Goal: Communication & Community: Answer question/provide support

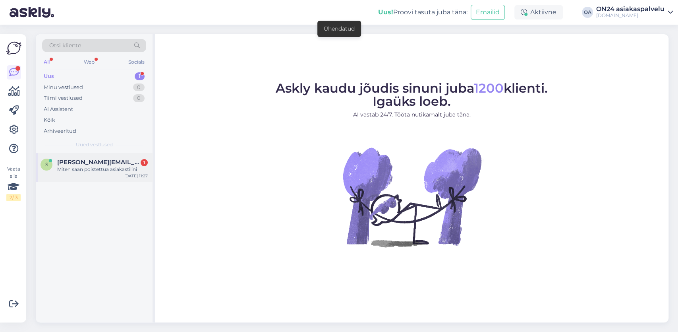
click at [69, 164] on span "[PERSON_NAME][EMAIL_ADDRESS][DOMAIN_NAME]" at bounding box center [98, 161] width 83 height 7
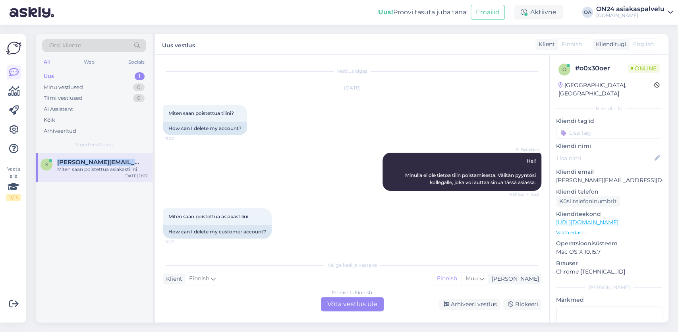
drag, startPoint x: 144, startPoint y: 162, endPoint x: 58, endPoint y: 160, distance: 85.8
click at [58, 160] on div "[PERSON_NAME][EMAIL_ADDRESS][DOMAIN_NAME]" at bounding box center [102, 161] width 91 height 7
copy span "[PERSON_NAME][EMAIL_ADDRESS][DOMAIN_NAME]"
click at [334, 305] on div "Finnish to Finnish Võta vestlus üle" at bounding box center [352, 304] width 63 height 14
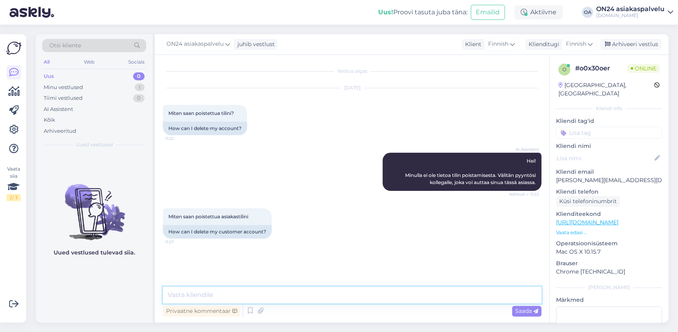
click at [218, 288] on textarea at bounding box center [352, 294] width 378 height 17
paste textarea "Hei Kiitos ilmoituksesta. ON24-asiakastilisi on peruutettu."
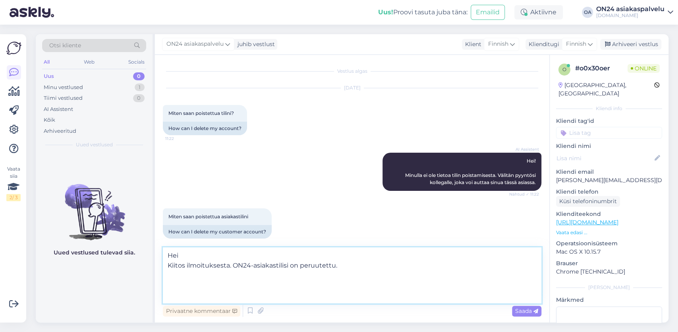
drag, startPoint x: 179, startPoint y: 266, endPoint x: 177, endPoint y: 259, distance: 6.7
click at [178, 265] on textarea "Hei Kiitos ilmoituksesta. ON24-asiakastilisi on peruutettu." at bounding box center [352, 275] width 378 height 56
click at [172, 255] on textarea "Hei Kiitos ilmoituksesta. ON24-asiakastilisi on peruutettu." at bounding box center [352, 275] width 378 height 56
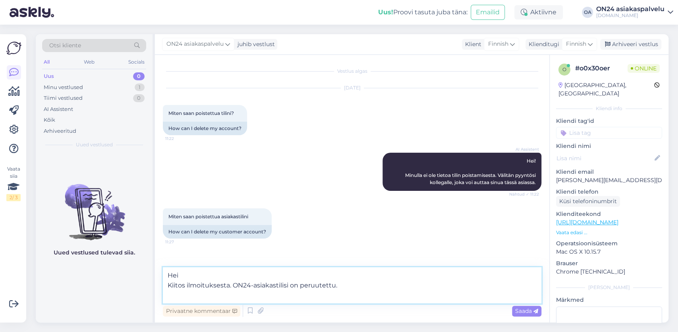
click at [359, 297] on textarea "Hei Kiitos ilmoituksesta. ON24-asiakastilisi on peruutettu." at bounding box center [352, 285] width 378 height 36
type textarea "Hei Kiitos ilmoituksesta. ON24-asiakastilisi on peruutettu."
click at [527, 313] on span "Saada" at bounding box center [526, 310] width 23 height 7
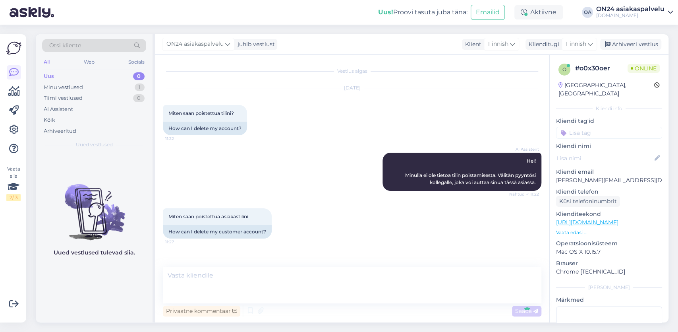
scroll to position [9, 0]
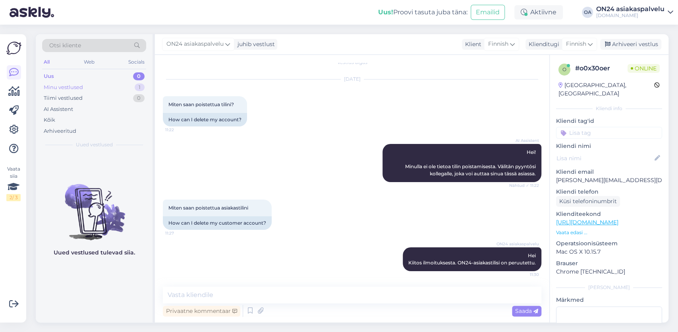
click at [88, 88] on div "Minu vestlused 1" at bounding box center [94, 87] width 104 height 11
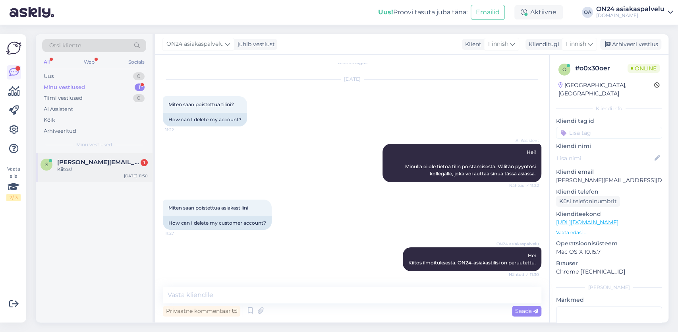
scroll to position [43, 0]
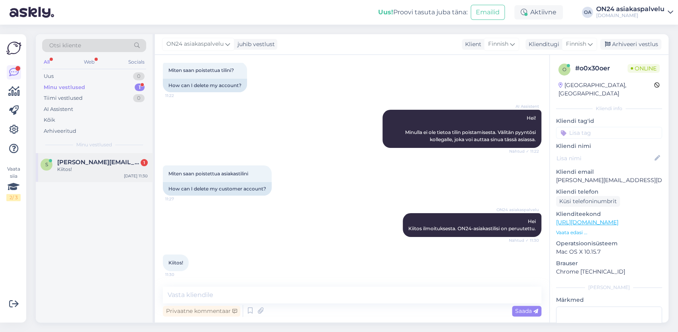
click at [106, 163] on span "[PERSON_NAME][EMAIL_ADDRESS][DOMAIN_NAME]" at bounding box center [98, 161] width 83 height 7
click at [640, 45] on div "Arhiveeri vestlus" at bounding box center [630, 44] width 61 height 11
